Goal: Navigation & Orientation: Find specific page/section

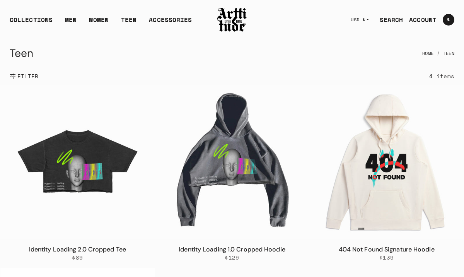
click at [234, 16] on img at bounding box center [231, 20] width 31 height 26
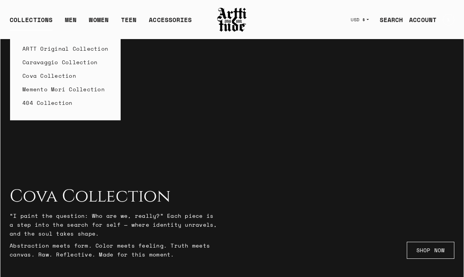
click at [38, 77] on link "Cova Collection" at bounding box center [65, 76] width 86 height 14
